Goal: Information Seeking & Learning: Learn about a topic

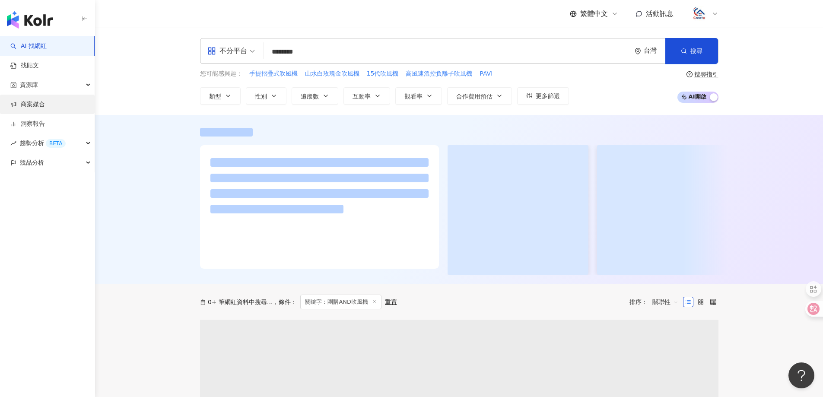
click at [36, 103] on link "商案媒合" at bounding box center [27, 104] width 35 height 9
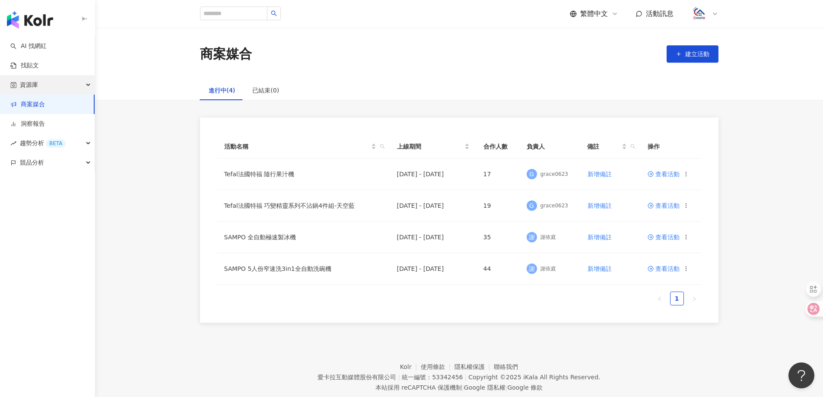
click at [38, 83] on div "資源庫" at bounding box center [47, 84] width 95 height 19
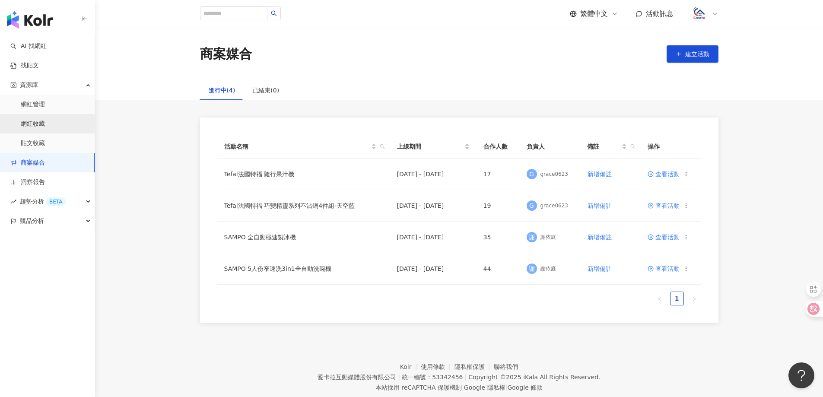
click at [32, 120] on link "網紅收藏" at bounding box center [33, 124] width 24 height 9
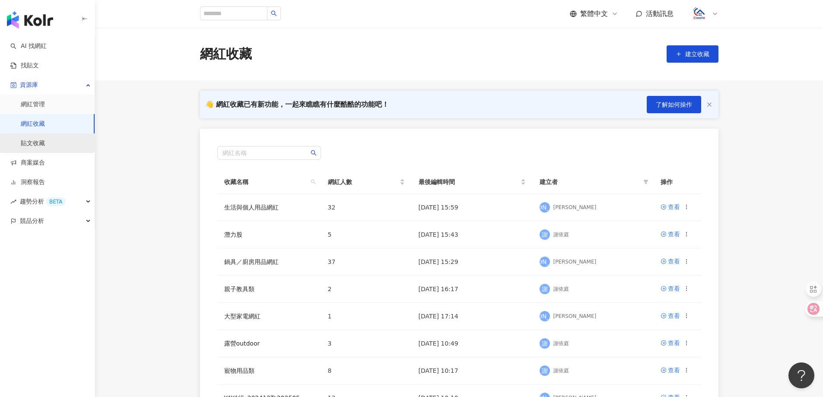
click at [25, 140] on link "貼文收藏" at bounding box center [33, 143] width 24 height 9
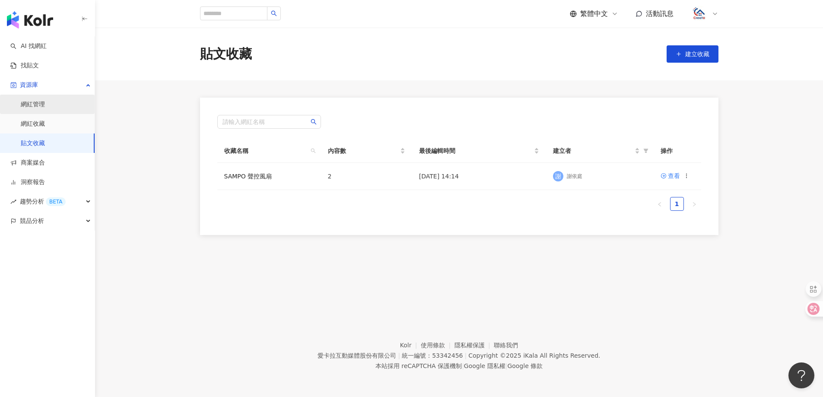
click at [35, 107] on link "網紅管理" at bounding box center [33, 104] width 24 height 9
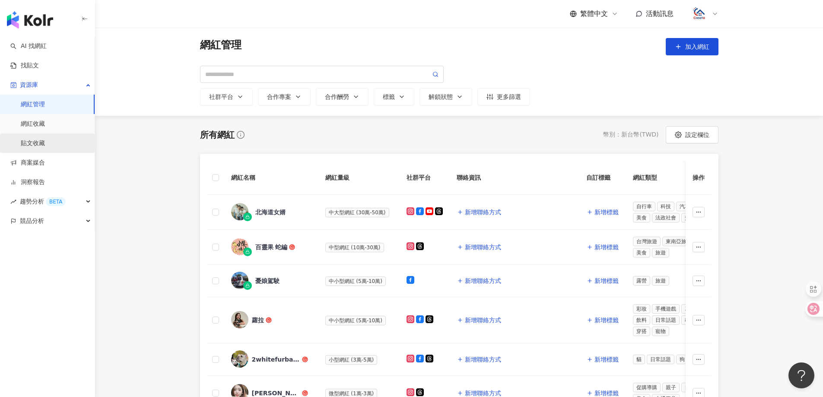
click at [41, 144] on link "貼文收藏" at bounding box center [33, 143] width 24 height 9
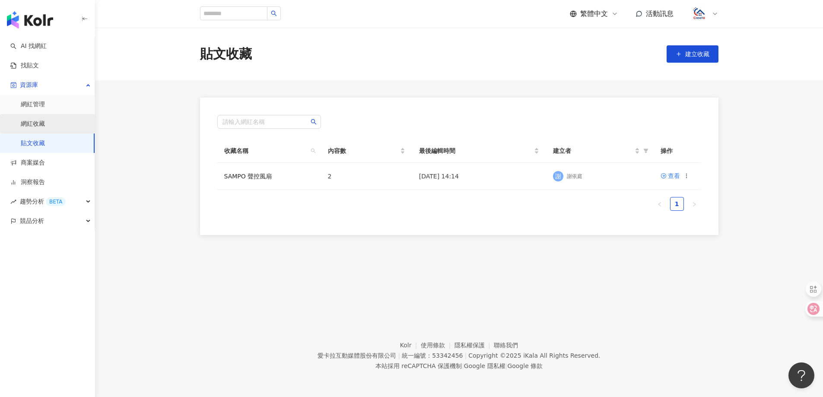
click at [38, 128] on link "網紅收藏" at bounding box center [33, 124] width 24 height 9
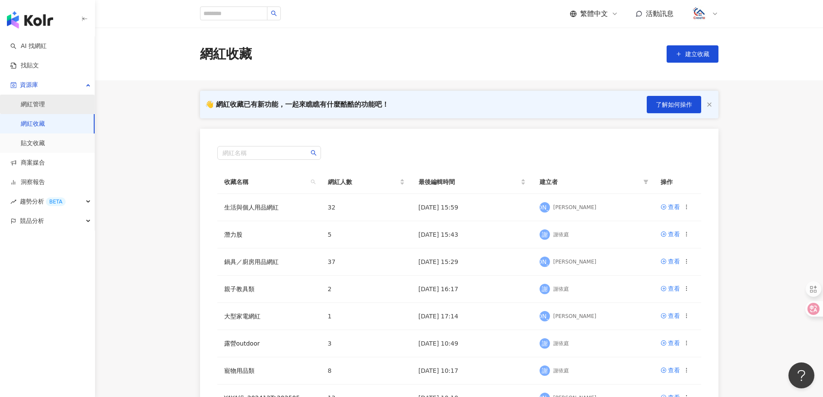
click at [41, 100] on link "網紅管理" at bounding box center [33, 104] width 24 height 9
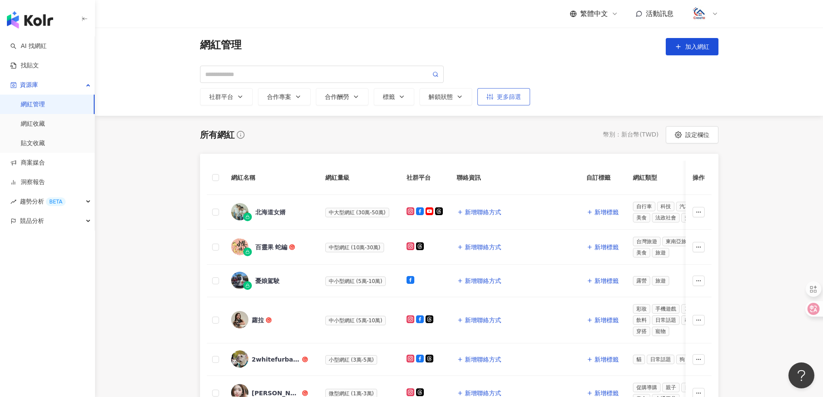
click at [506, 97] on div "更多篩選" at bounding box center [504, 96] width 35 height 7
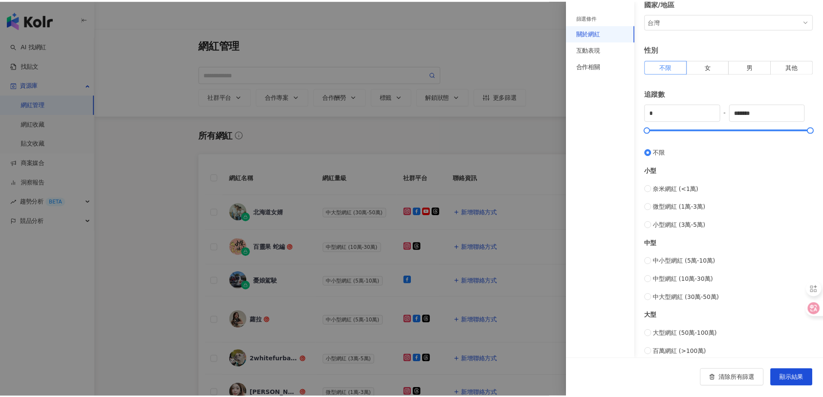
scroll to position [177, 0]
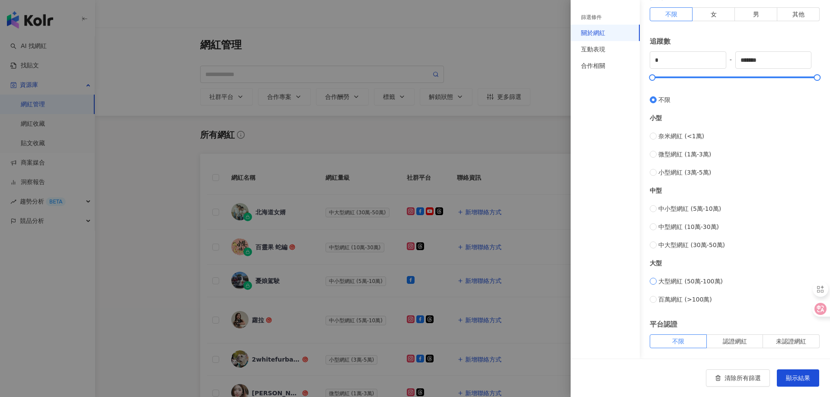
click at [675, 283] on span "大型網紅 (50萬-100萬)" at bounding box center [690, 282] width 64 height 10
type input "******"
click at [794, 378] on span "顯示結果" at bounding box center [798, 378] width 24 height 7
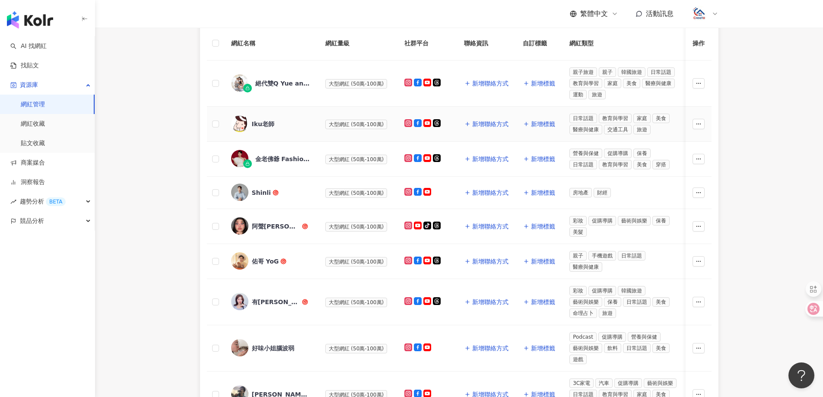
scroll to position [346, 0]
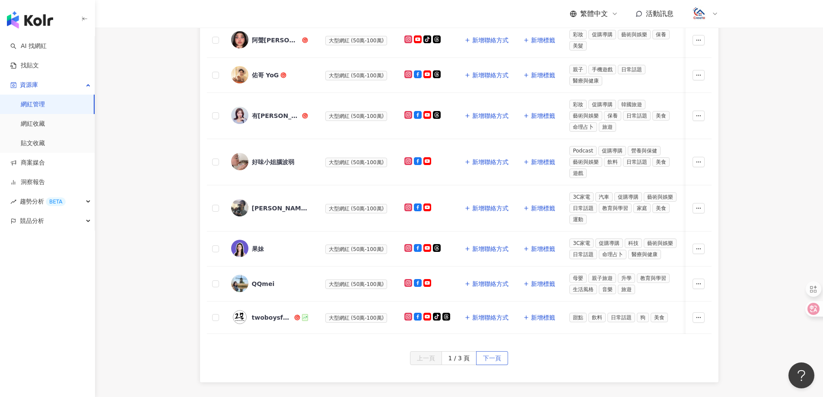
click at [504, 364] on button "下一頁" at bounding box center [492, 358] width 32 height 14
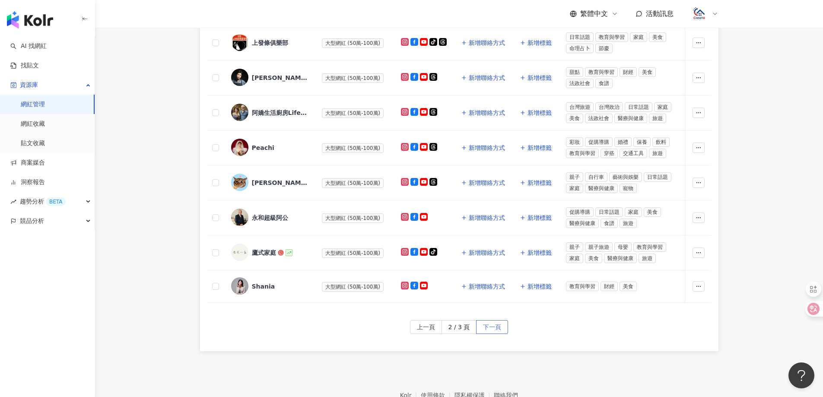
click at [483, 332] on span "下一頁" at bounding box center [492, 328] width 18 height 14
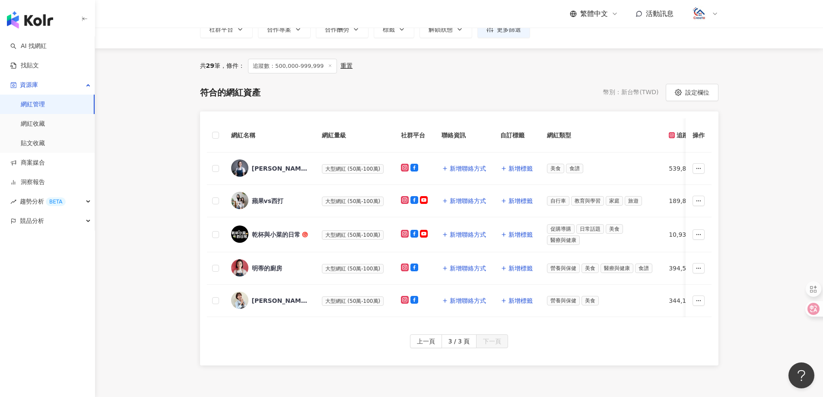
scroll to position [0, 0]
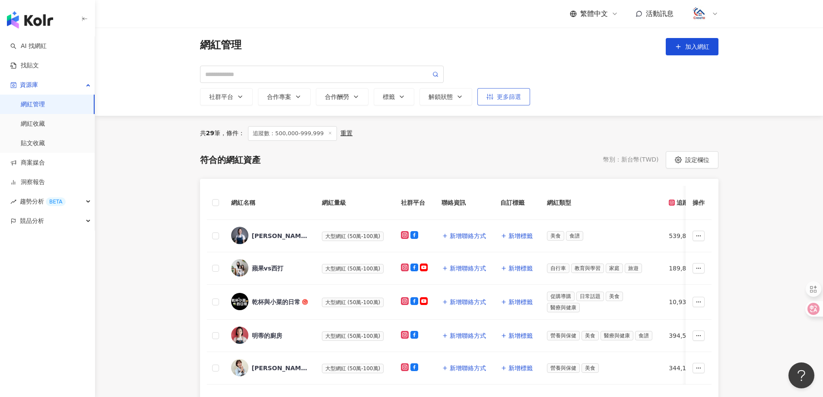
click at [506, 94] on div "更多篩選" at bounding box center [504, 96] width 35 height 7
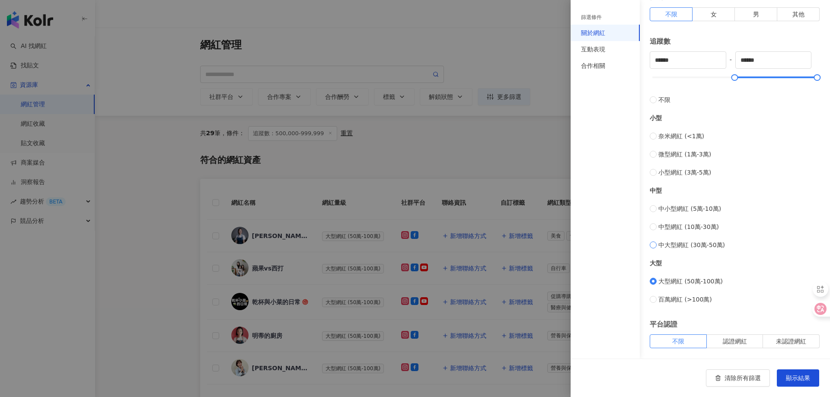
click at [682, 246] on span "中大型網紅 (30萬-50萬)" at bounding box center [691, 245] width 67 height 10
type input "******"
click at [804, 375] on span "顯示結果" at bounding box center [798, 378] width 24 height 7
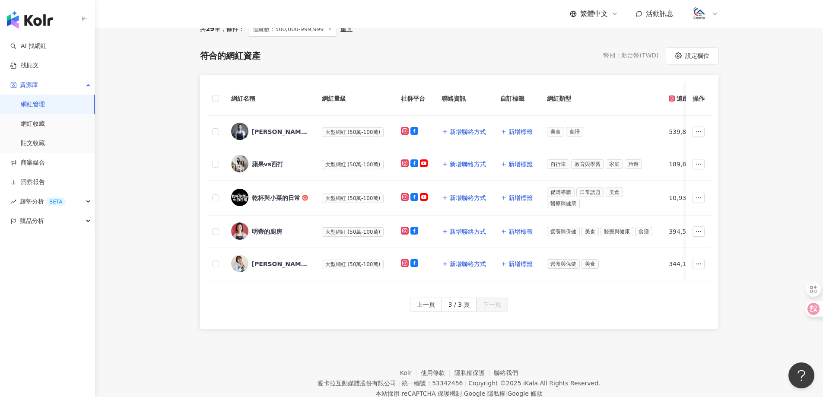
scroll to position [50, 0]
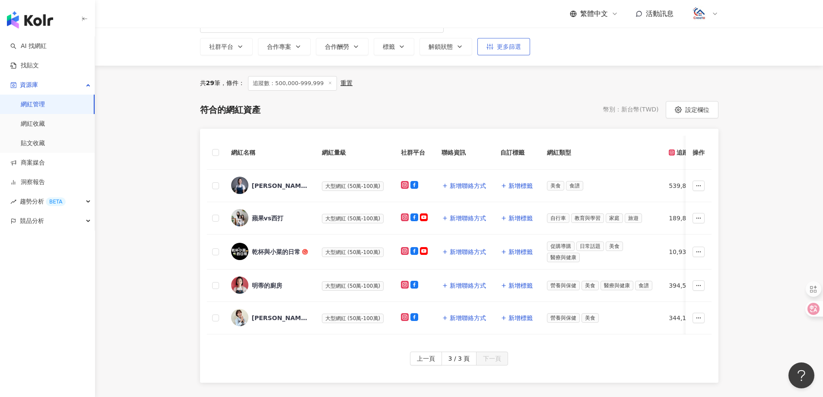
click at [511, 48] on div "更多篩選" at bounding box center [504, 46] width 35 height 7
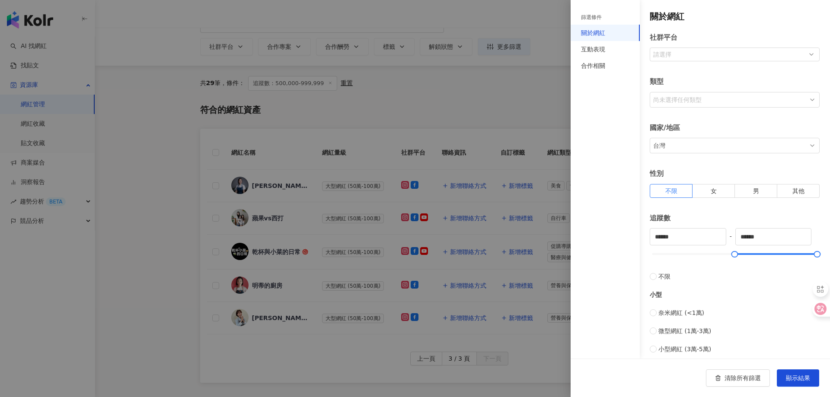
type input "******"
click at [798, 378] on span "顯示結果" at bounding box center [798, 378] width 24 height 7
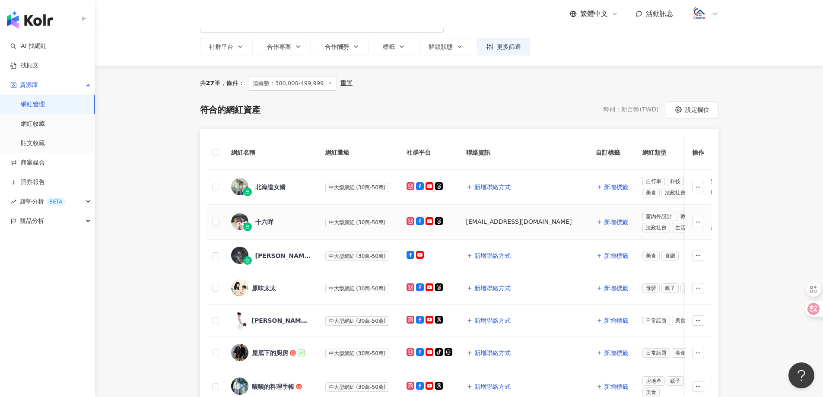
scroll to position [93, 0]
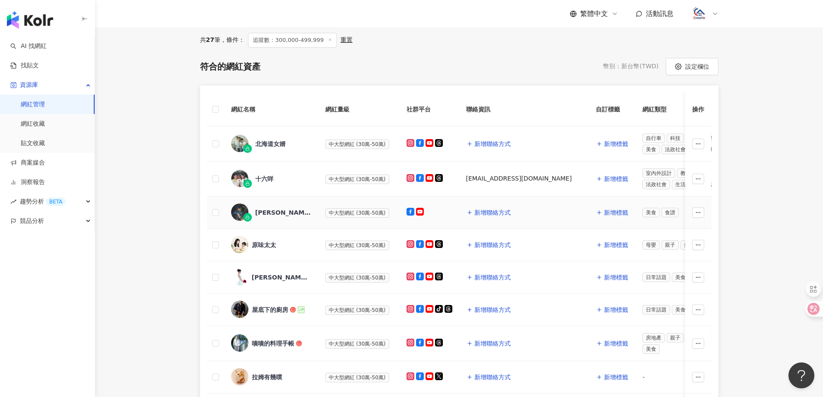
click at [277, 214] on div "Yui's 料理自學小天地" at bounding box center [283, 212] width 56 height 9
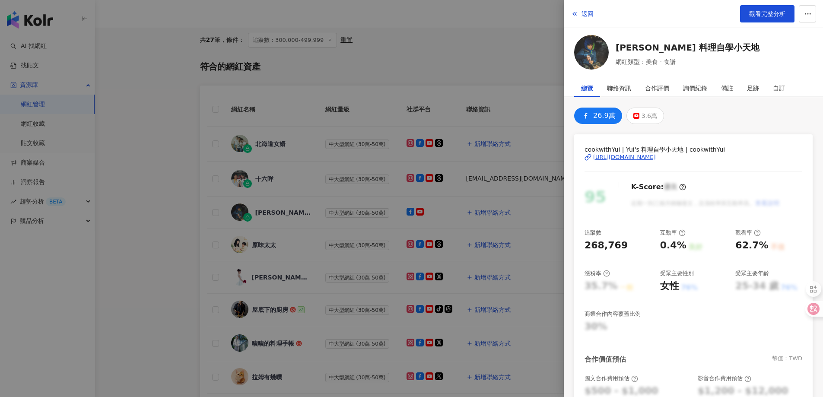
click at [617, 156] on div "https://www.facebook.com/182595115901450" at bounding box center [625, 157] width 63 height 8
click at [472, 70] on div at bounding box center [411, 198] width 823 height 397
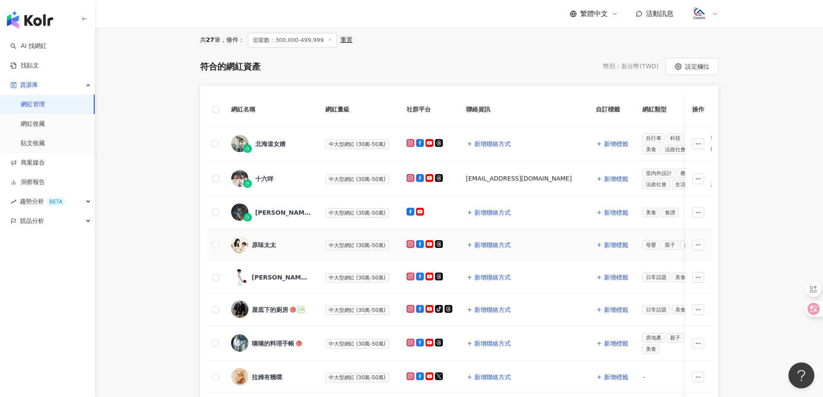
click at [265, 242] on div "原味太太" at bounding box center [264, 245] width 24 height 9
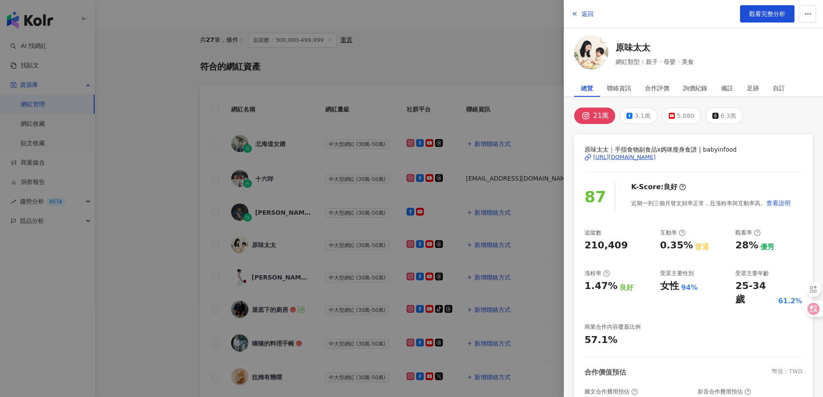
click at [656, 157] on div "https://www.instagram.com/babyinfood/" at bounding box center [625, 157] width 63 height 8
click at [584, 14] on span "返回" at bounding box center [588, 13] width 12 height 7
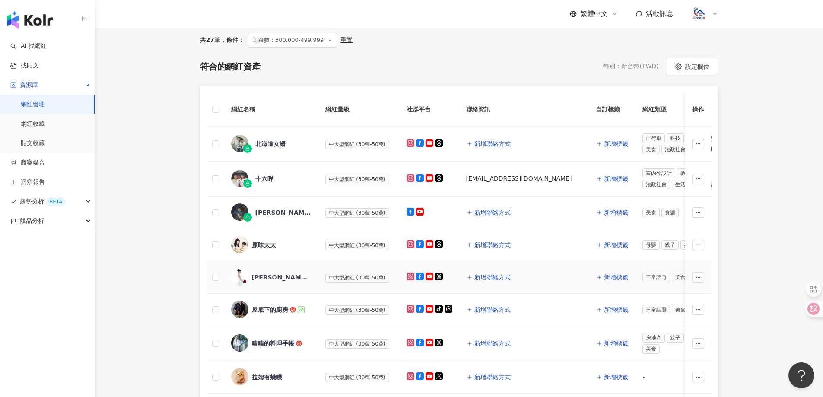
click at [256, 275] on div "Cindy Wu" at bounding box center [280, 277] width 56 height 9
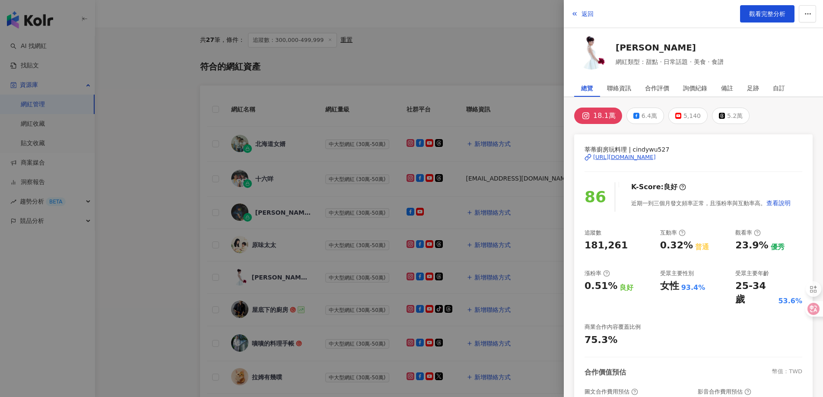
click at [627, 155] on div "https://www.instagram.com/cindywu527/" at bounding box center [625, 157] width 63 height 8
drag, startPoint x: 586, startPoint y: 145, endPoint x: 625, endPoint y: 146, distance: 38.9
click at [625, 146] on span "莘蒂廚房玩料理 | cindywu527" at bounding box center [694, 150] width 218 height 10
copy span "莘蒂廚房玩料理"
click at [656, 155] on div "https://www.instagram.com/cindywu527/" at bounding box center [625, 157] width 63 height 8
